Goal: Task Accomplishment & Management: Use online tool/utility

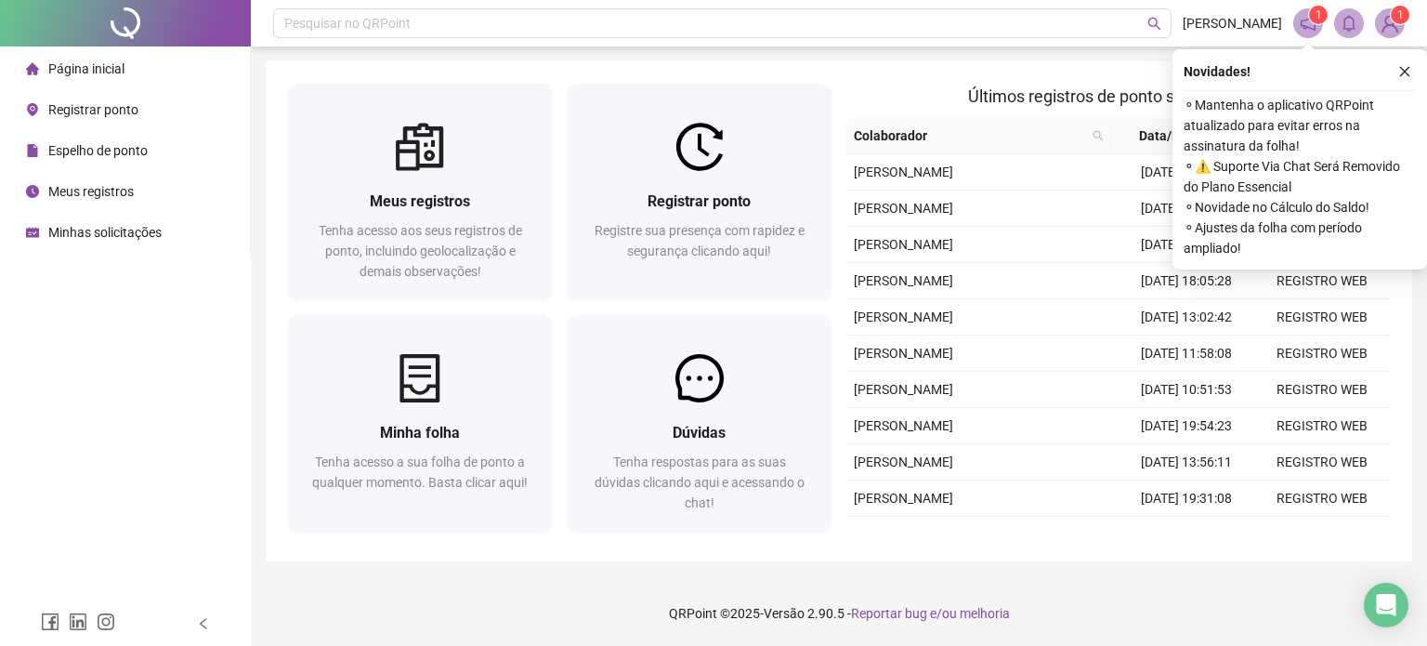
drag, startPoint x: 1401, startPoint y: 66, endPoint x: 1270, endPoint y: 222, distance: 203.8
click at [1401, 66] on icon "close" at bounding box center [1404, 71] width 13 height 13
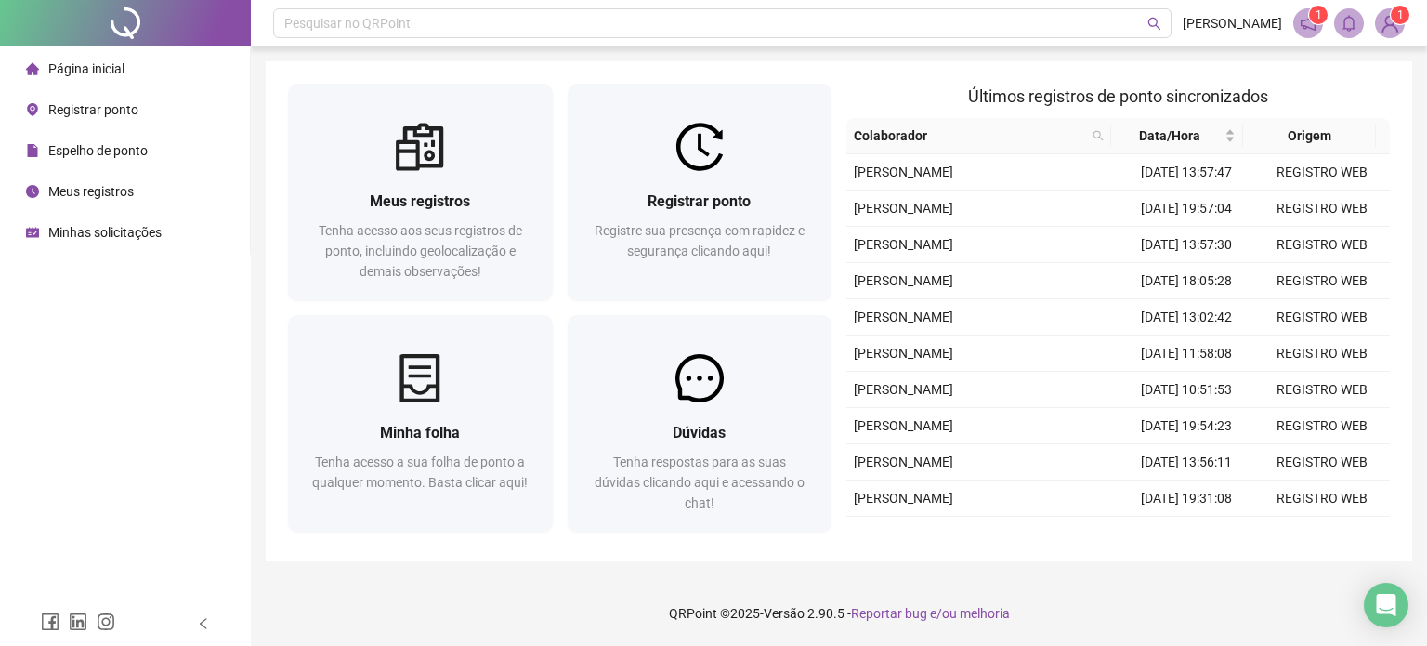
click at [583, 81] on div "Meus registros Tenha acesso aos seus registros de ponto, incluindo geolocalizaç…" at bounding box center [839, 311] width 1146 height 500
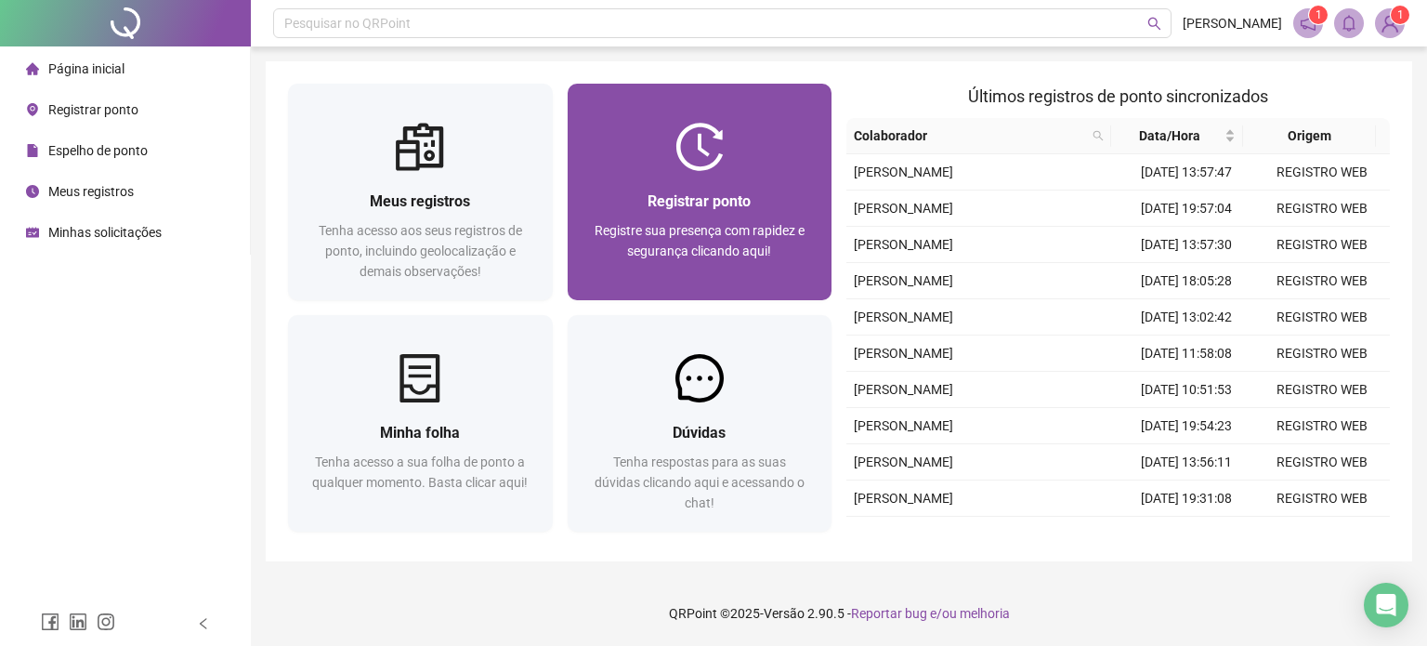
click at [668, 196] on span "Registrar ponto" at bounding box center [699, 201] width 103 height 18
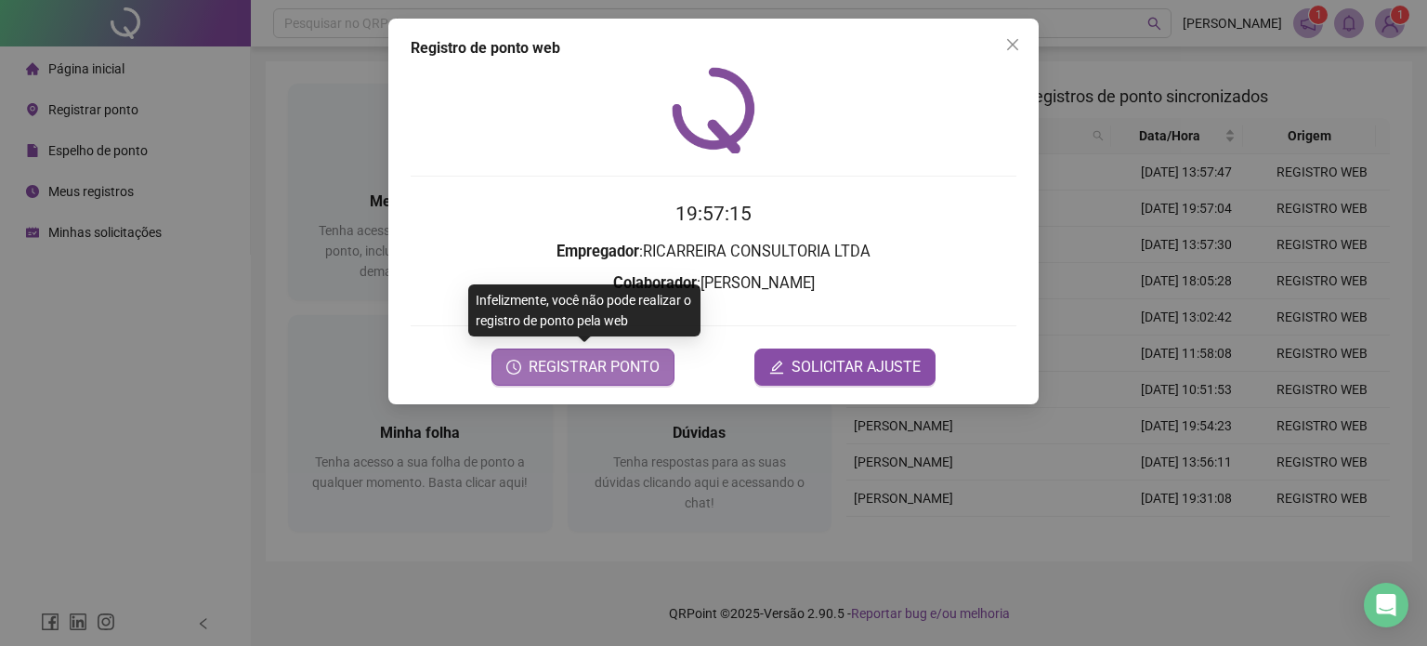
click at [589, 362] on span "REGISTRAR PONTO" at bounding box center [594, 367] width 131 height 22
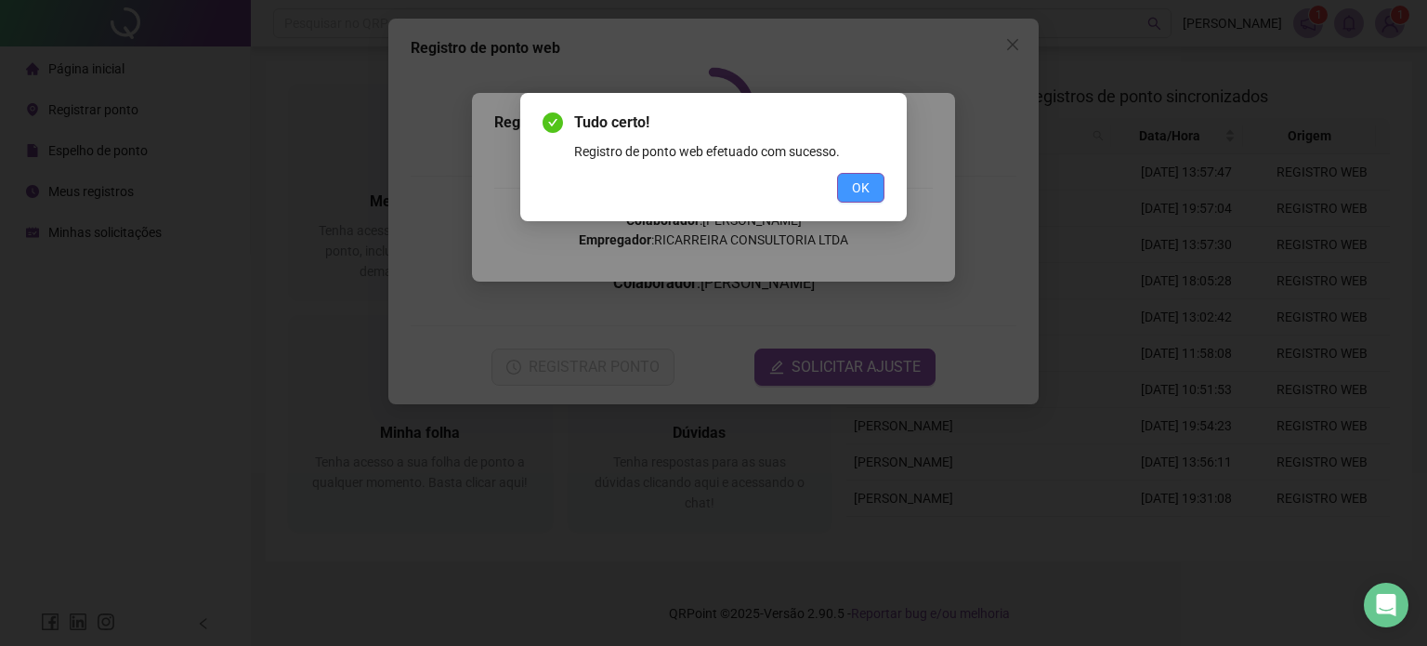
click at [857, 194] on span "OK" at bounding box center [861, 187] width 18 height 20
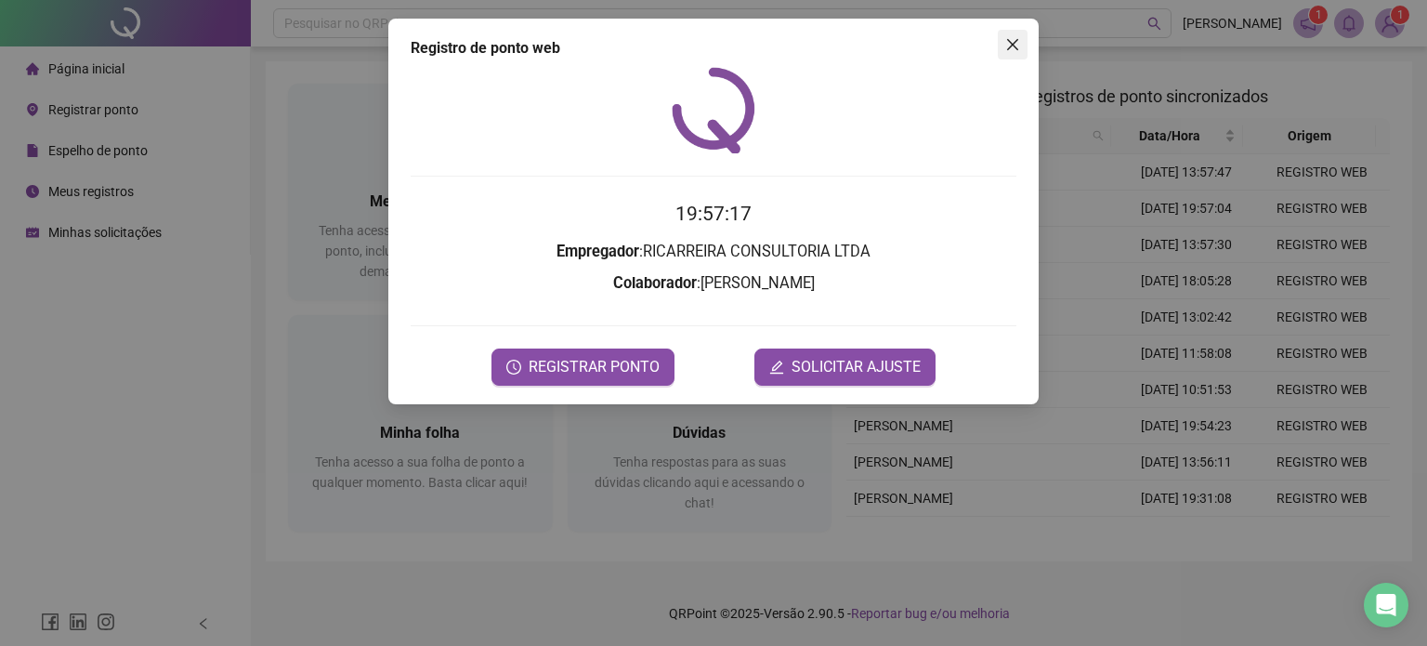
click at [1021, 50] on span "Close" at bounding box center [1013, 44] width 30 height 15
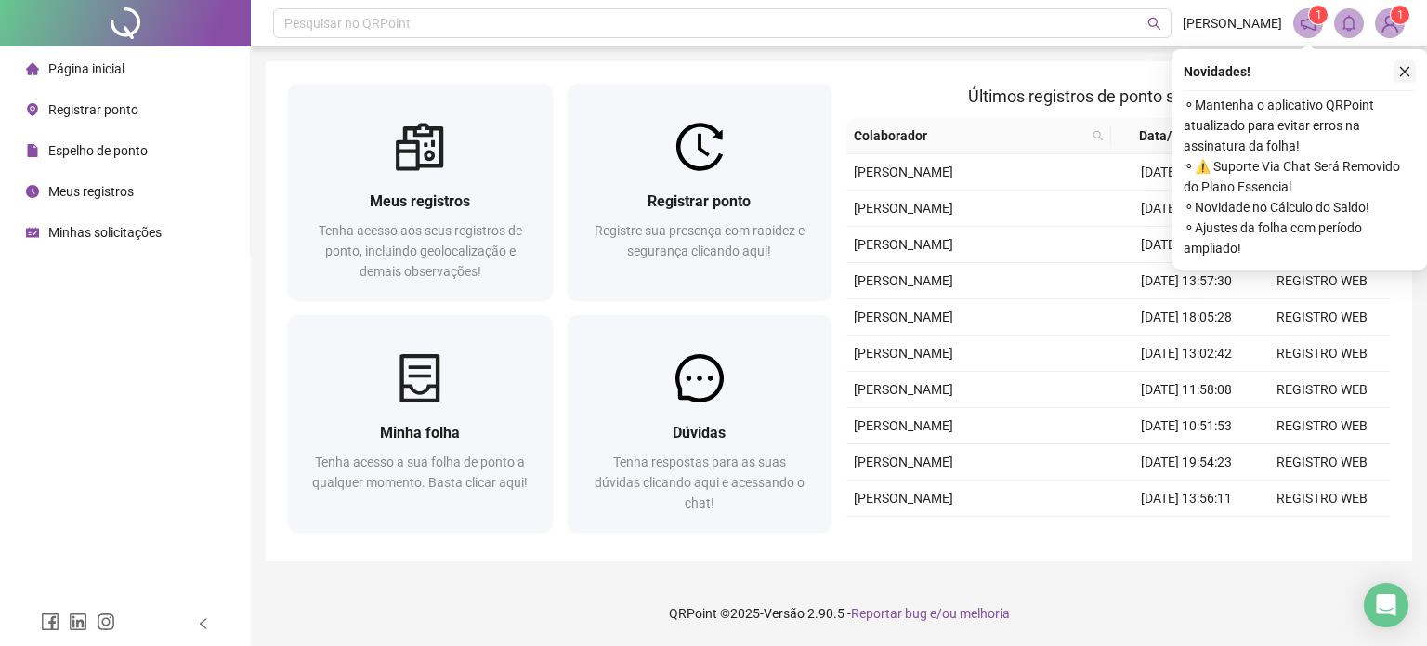
click at [1405, 62] on button "button" at bounding box center [1404, 71] width 22 height 22
